Goal: Information Seeking & Learning: Learn about a topic

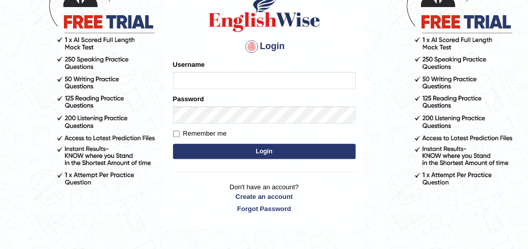
scroll to position [84, 0]
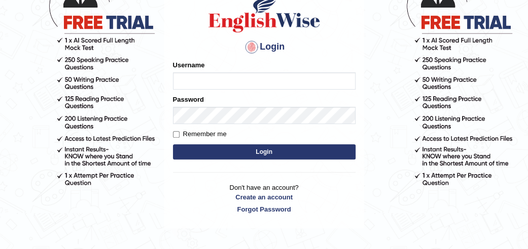
type input "karanvir_parramatta"
click at [261, 154] on button "Login" at bounding box center [264, 152] width 183 height 15
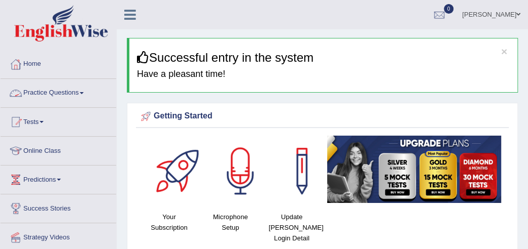
click at [59, 90] on link "Practice Questions" at bounding box center [59, 91] width 116 height 25
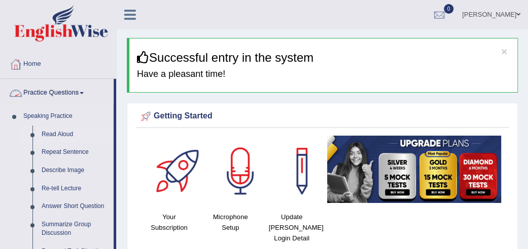
click at [54, 136] on link "Read Aloud" at bounding box center [75, 135] width 77 height 18
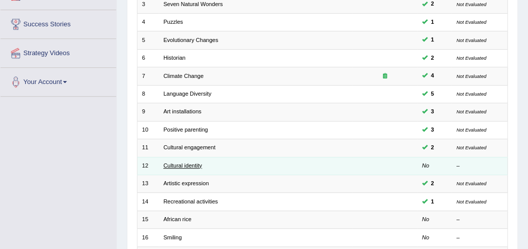
click at [169, 163] on link "Cultural identity" at bounding box center [182, 166] width 39 height 6
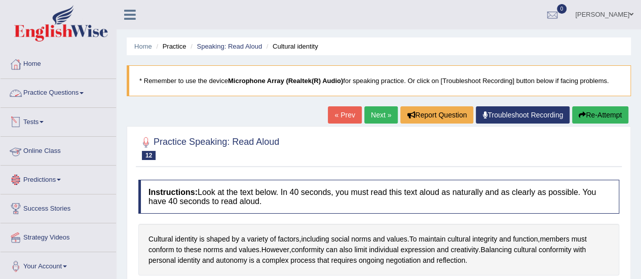
click at [74, 89] on link "Practice Questions" at bounding box center [59, 91] width 116 height 25
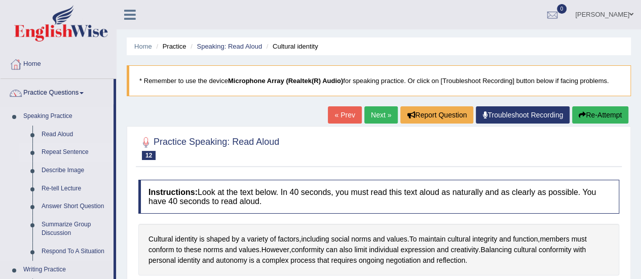
click at [59, 151] on link "Repeat Sentence" at bounding box center [75, 153] width 77 height 18
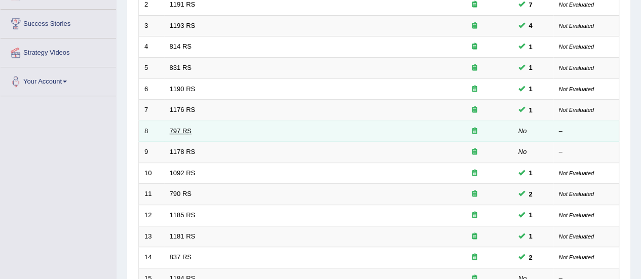
click at [186, 127] on link "797 RS" at bounding box center [181, 131] width 22 height 8
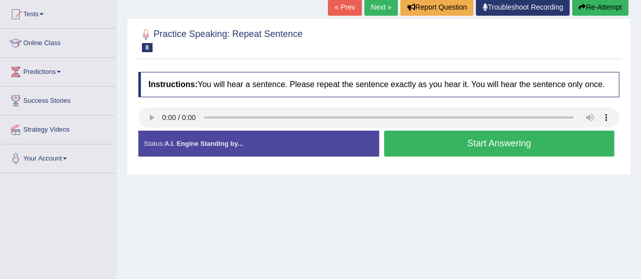
click at [444, 131] on button "Start Answering" at bounding box center [499, 144] width 231 height 26
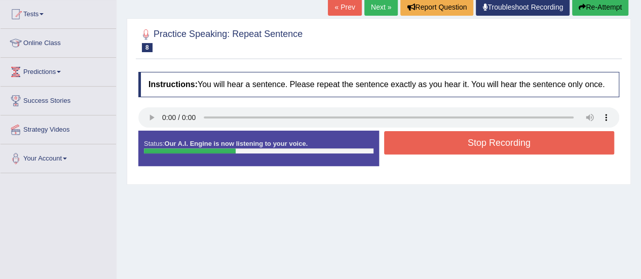
click at [444, 131] on button "Stop Recording" at bounding box center [499, 142] width 231 height 23
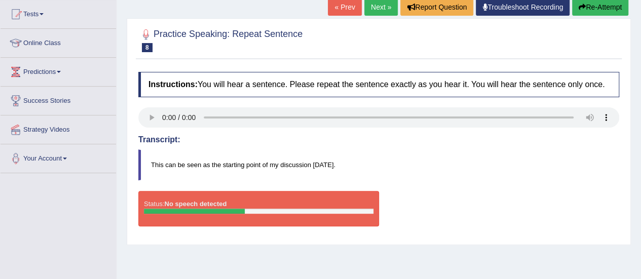
click at [598, 7] on button "Re-Attempt" at bounding box center [601, 6] width 56 height 17
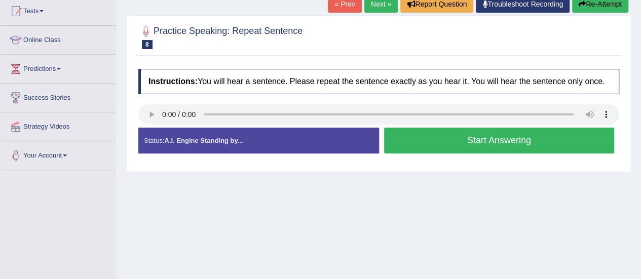
click at [437, 128] on button "Start Answering" at bounding box center [499, 141] width 231 height 26
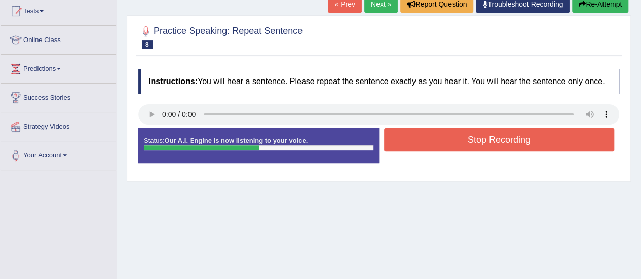
click at [437, 128] on button "Stop Recording" at bounding box center [499, 139] width 231 height 23
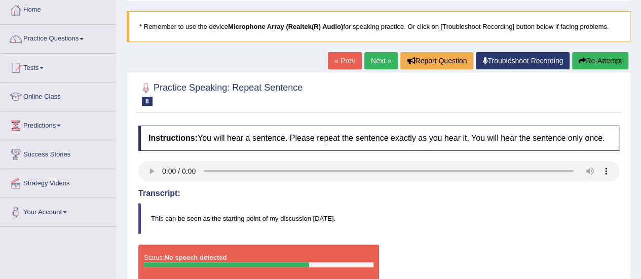
scroll to position [54, 0]
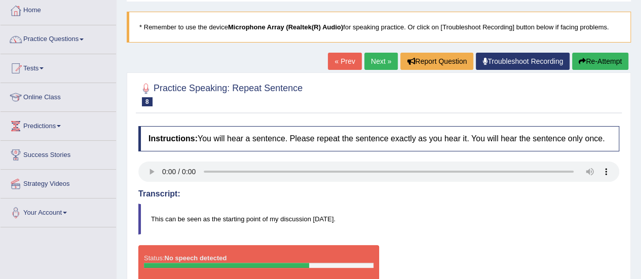
click at [381, 61] on link "Next »" at bounding box center [381, 61] width 33 height 17
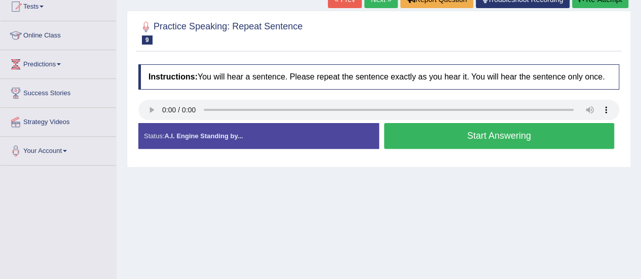
scroll to position [116, 0]
click at [442, 127] on button "Start Answering" at bounding box center [499, 136] width 231 height 26
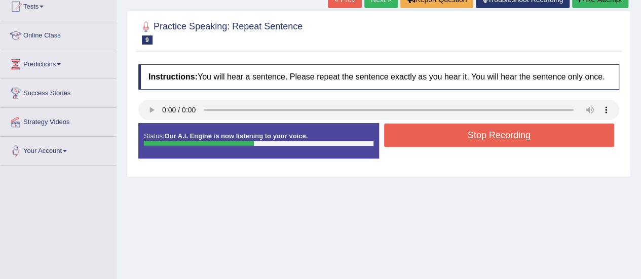
click at [442, 127] on button "Stop Recording" at bounding box center [499, 135] width 231 height 23
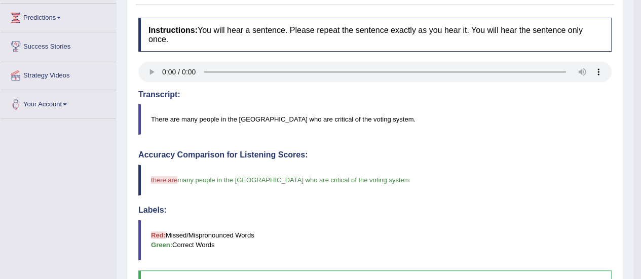
scroll to position [0, 0]
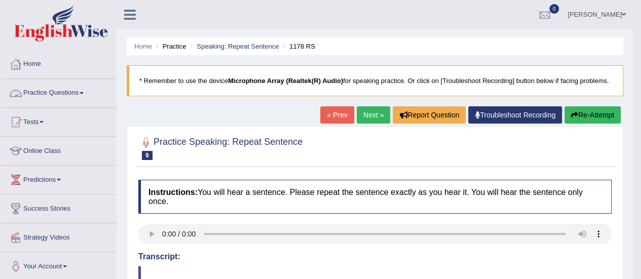
click at [72, 89] on link "Practice Questions" at bounding box center [59, 91] width 116 height 25
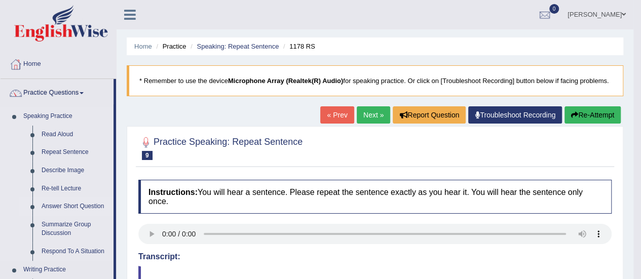
scroll to position [37, 0]
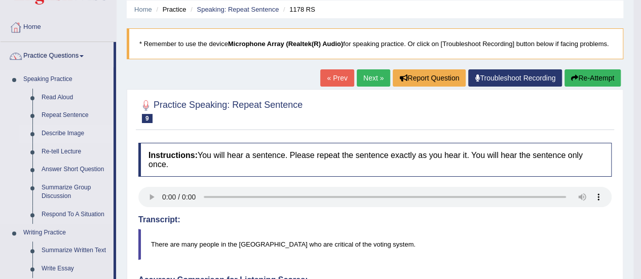
click at [46, 138] on link "Describe Image" at bounding box center [75, 134] width 77 height 18
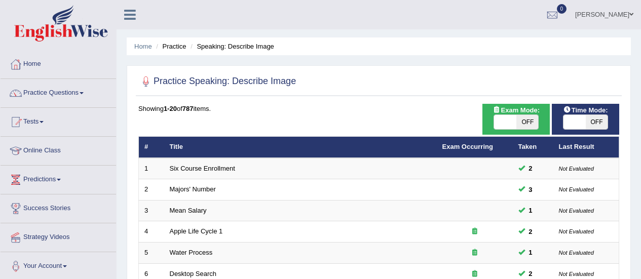
scroll to position [10, 0]
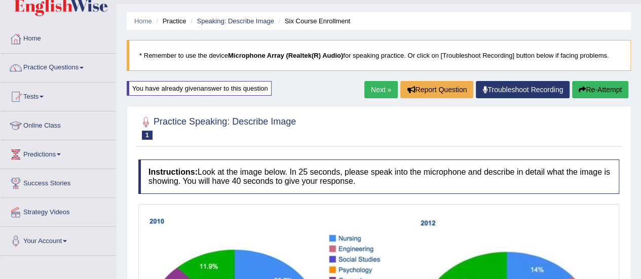
scroll to position [22, 0]
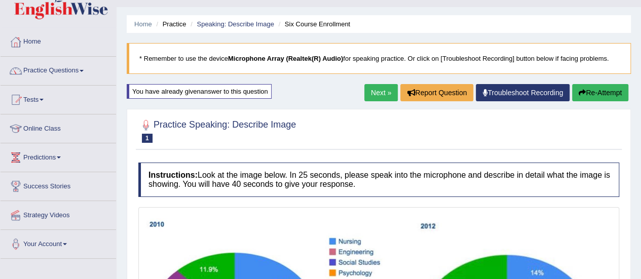
click at [371, 85] on link "Next »" at bounding box center [381, 92] width 33 height 17
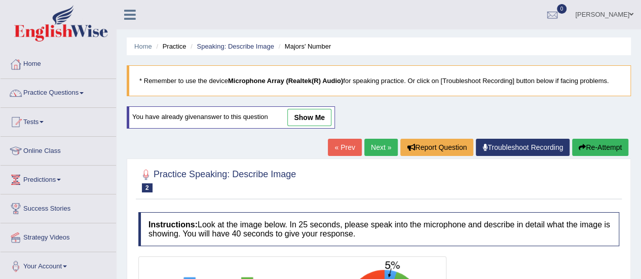
click at [308, 114] on link "show me" at bounding box center [310, 117] width 44 height 17
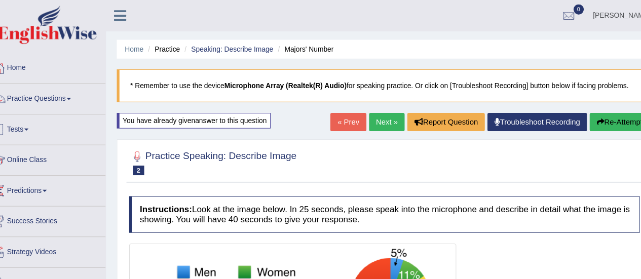
click at [64, 96] on link "Practice Questions" at bounding box center [59, 91] width 116 height 25
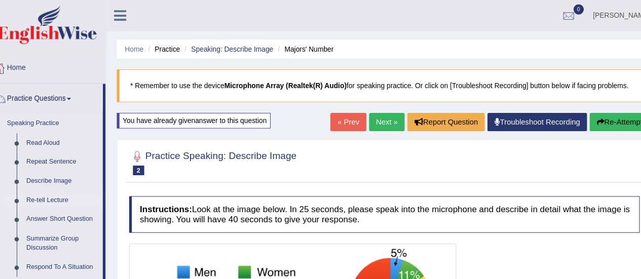
click at [60, 189] on link "Re-tell Lecture" at bounding box center [75, 189] width 77 height 18
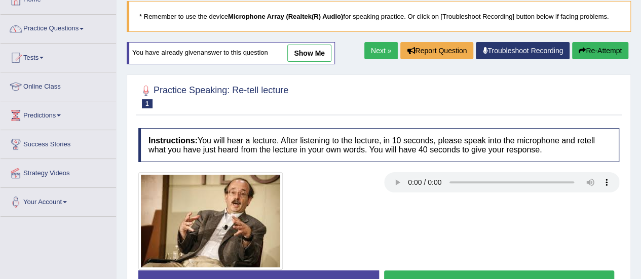
scroll to position [64, 0]
click at [304, 52] on link "show me" at bounding box center [310, 53] width 44 height 17
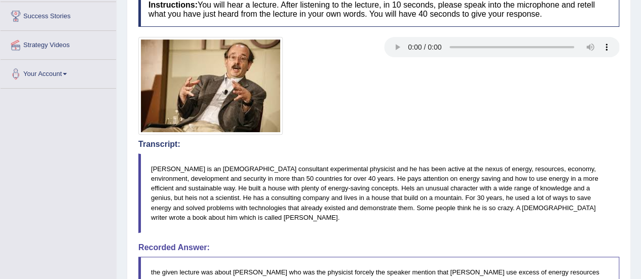
scroll to position [0, 0]
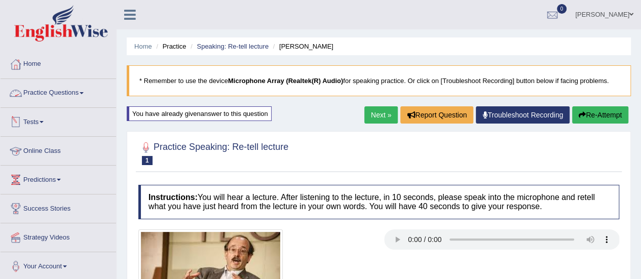
click at [53, 93] on link "Practice Questions" at bounding box center [59, 91] width 116 height 25
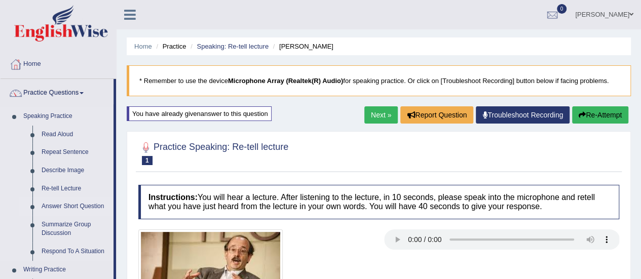
click at [60, 208] on link "Answer Short Question" at bounding box center [75, 207] width 77 height 18
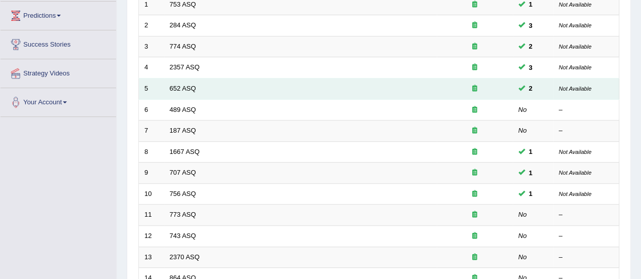
click at [184, 81] on td "652 ASQ" at bounding box center [300, 89] width 273 height 21
click at [184, 85] on link "652 ASQ" at bounding box center [183, 89] width 26 height 8
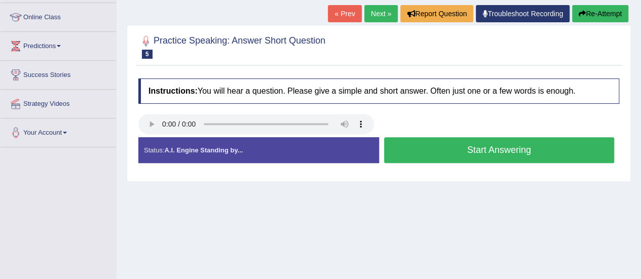
click at [371, 13] on link "Next »" at bounding box center [381, 13] width 33 height 17
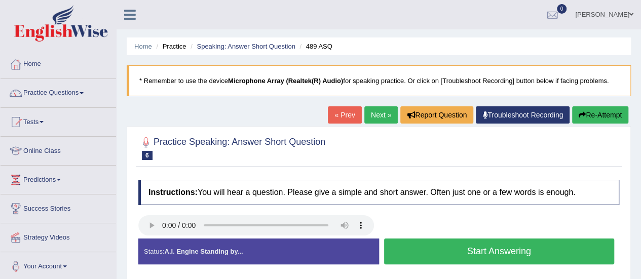
click at [475, 245] on button "Start Answering" at bounding box center [499, 252] width 231 height 26
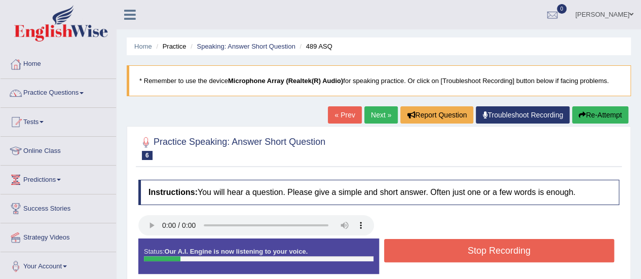
click at [475, 245] on button "Stop Recording" at bounding box center [499, 250] width 231 height 23
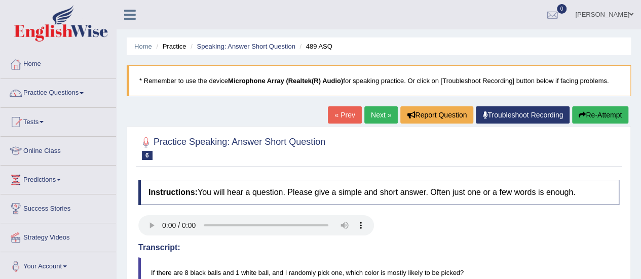
click at [78, 91] on link "Practice Questions" at bounding box center [59, 91] width 116 height 25
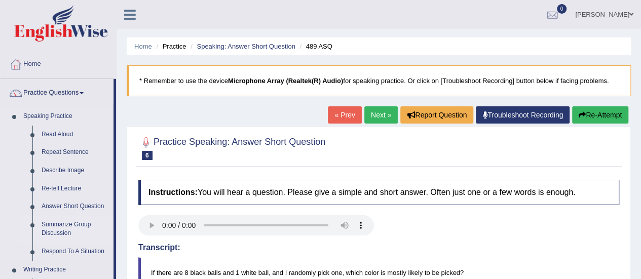
click at [52, 222] on link "Summarize Group Discussion" at bounding box center [75, 229] width 77 height 27
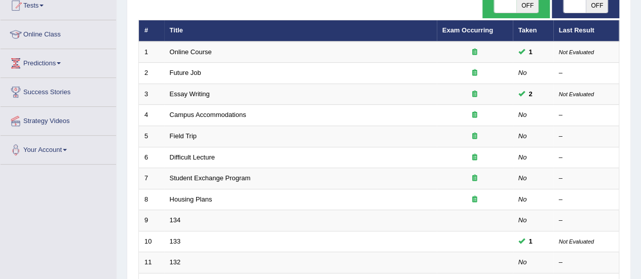
click at [189, 90] on link "Essay Writing" at bounding box center [190, 94] width 40 height 8
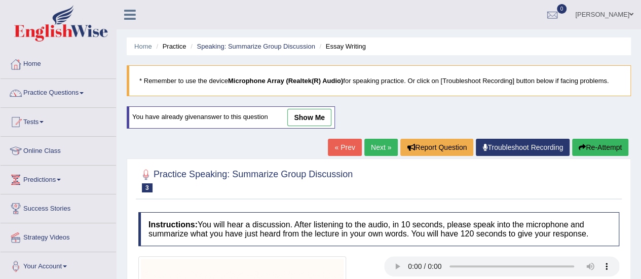
drag, startPoint x: 331, startPoint y: 115, endPoint x: 318, endPoint y: 117, distance: 12.9
click at [331, 115] on link "show me" at bounding box center [310, 117] width 44 height 17
click at [318, 117] on div "Home Practice Speaking: Summarize Group Discussion Essay Writing * Remember to …" at bounding box center [379, 259] width 525 height 518
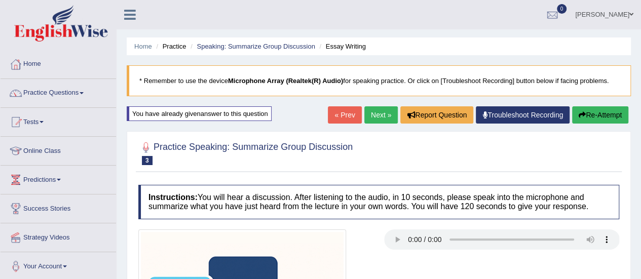
click at [60, 84] on link "Practice Questions" at bounding box center [59, 91] width 116 height 25
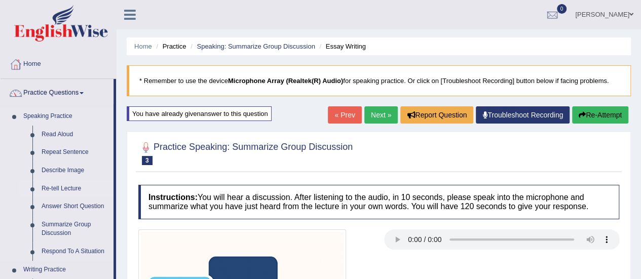
scroll to position [137, 0]
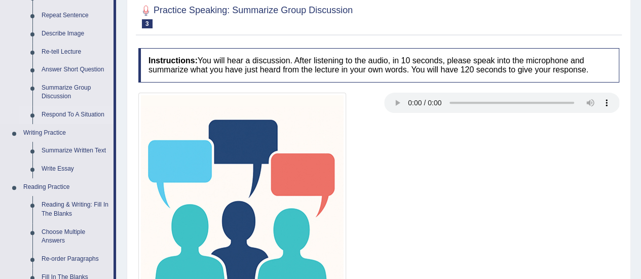
click at [68, 112] on link "Respond To A Situation" at bounding box center [75, 115] width 77 height 18
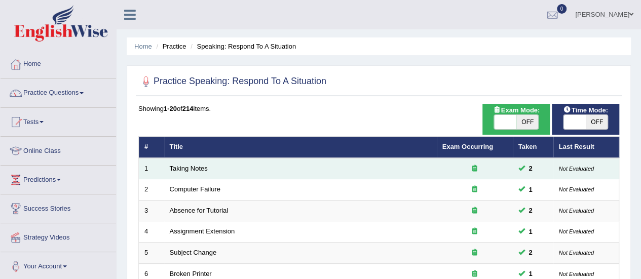
click at [191, 172] on td "Taking Notes" at bounding box center [300, 168] width 273 height 21
click at [193, 165] on link "Taking Notes" at bounding box center [189, 169] width 38 height 8
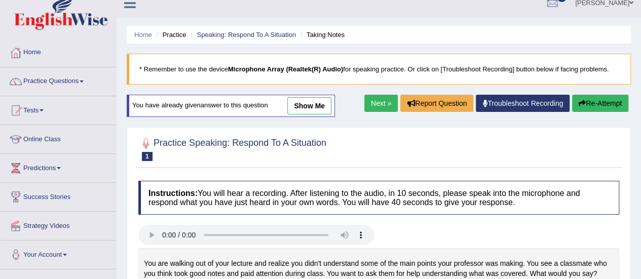
scroll to position [10, 0]
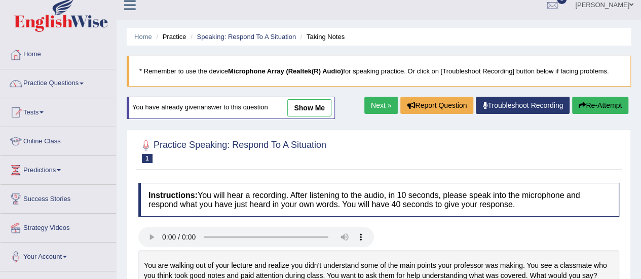
click at [303, 103] on link "show me" at bounding box center [310, 107] width 44 height 17
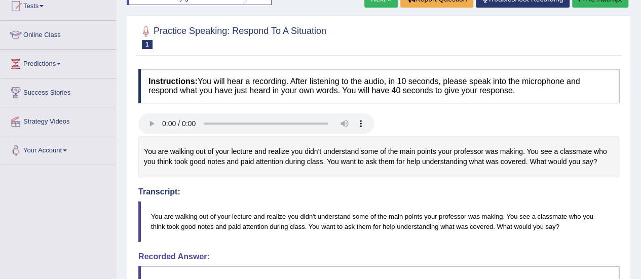
scroll to position [92, 0]
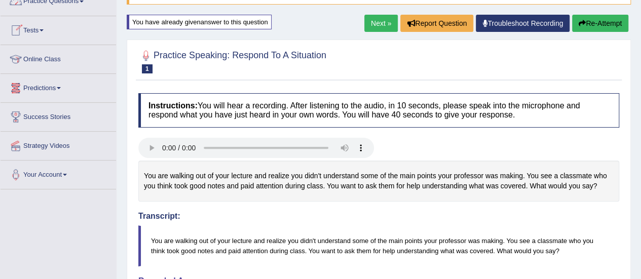
click at [82, 2] on link "Practice Questions" at bounding box center [59, -1] width 116 height 25
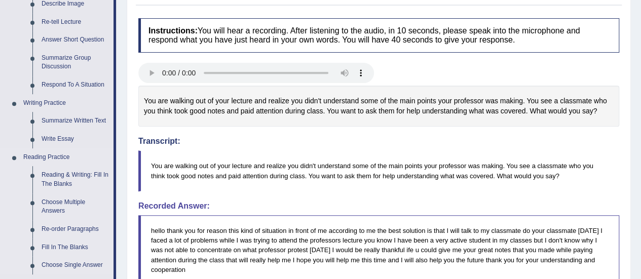
scroll to position [142, 0]
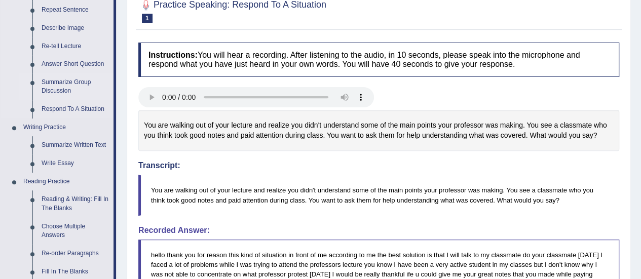
click at [65, 88] on link "Summarize Group Discussion" at bounding box center [75, 87] width 77 height 27
